Goal: Transaction & Acquisition: Purchase product/service

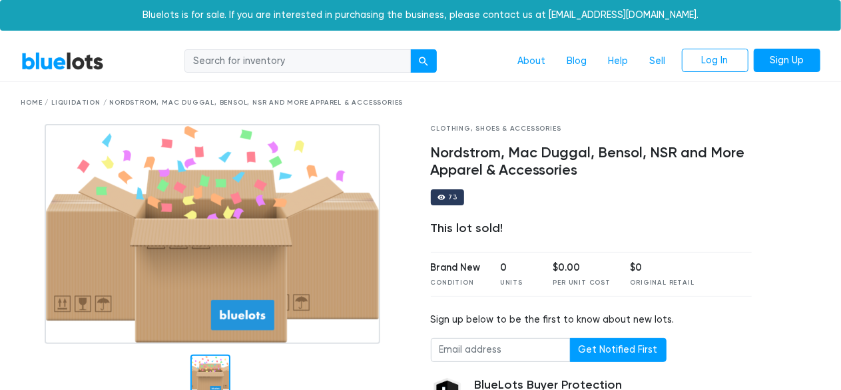
click at [293, 58] on input "search" at bounding box center [297, 61] width 226 height 24
type input "nike"
click at [410, 49] on button "submit" at bounding box center [423, 61] width 27 height 24
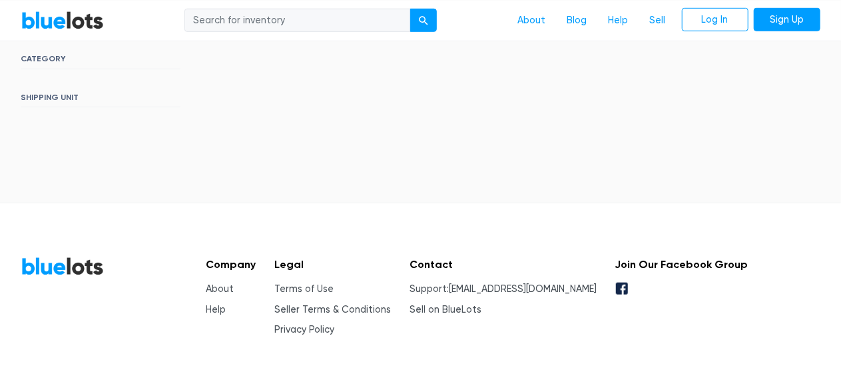
scroll to position [532, 0]
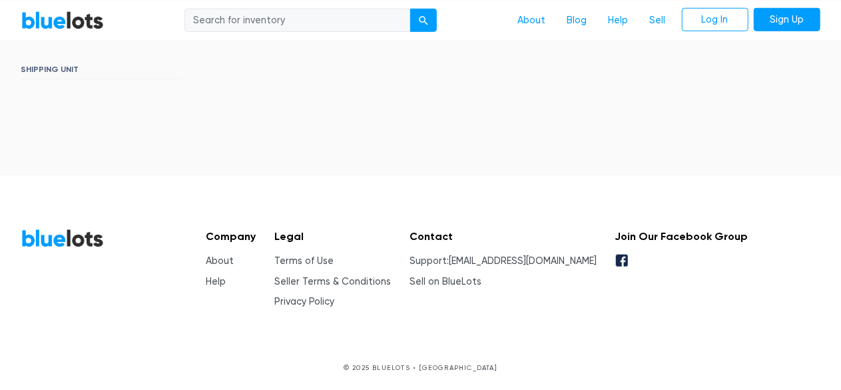
click at [174, 110] on section "Filter Filter & Sort SORT BY Most Bids Ending Soonest Newly Listed Lowest Price…" at bounding box center [420, 17] width 841 height 313
click at [179, 117] on section "Filter Filter & Sort SORT BY Most Bids Ending Soonest Newly Listed Lowest Price…" at bounding box center [420, 17] width 841 height 313
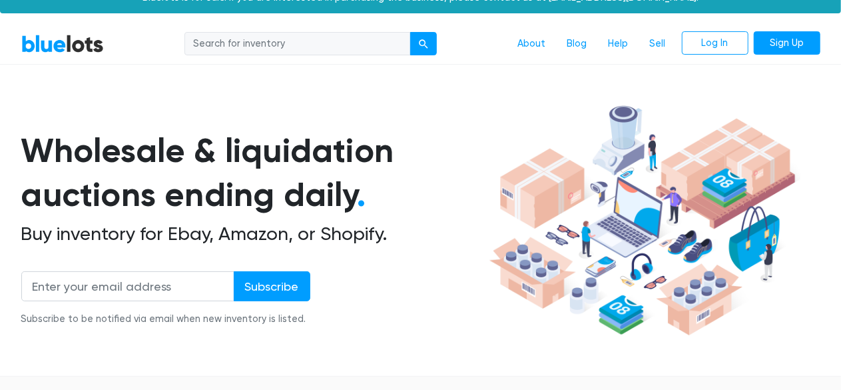
scroll to position [0, 0]
